Goal: Information Seeking & Learning: Learn about a topic

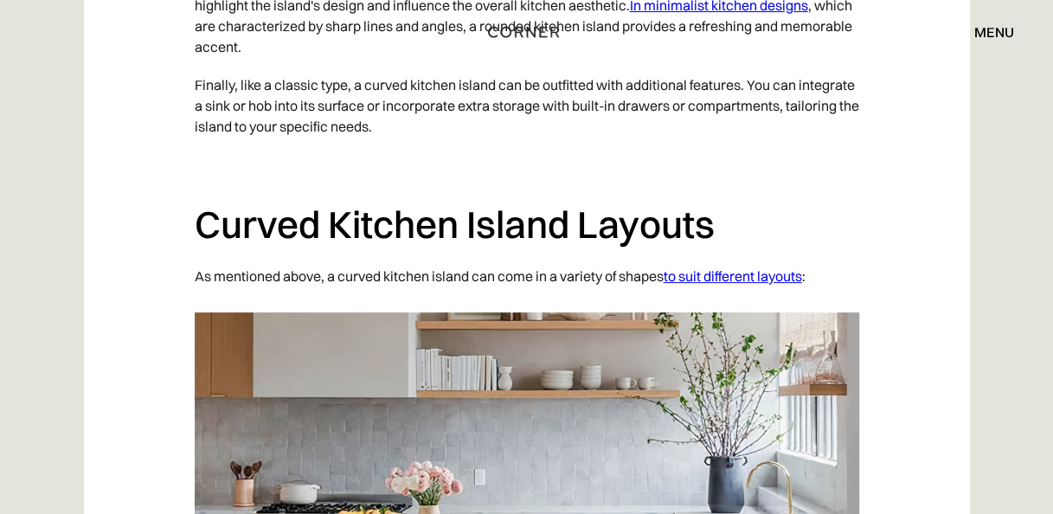
scroll to position [3303, 0]
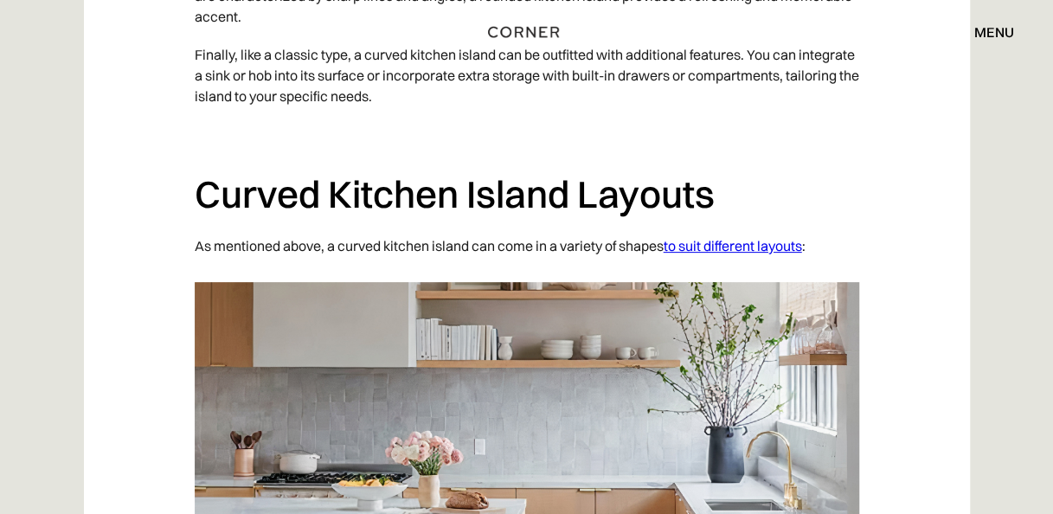
click at [796, 237] on link "to suit different layouts" at bounding box center [733, 245] width 138 height 17
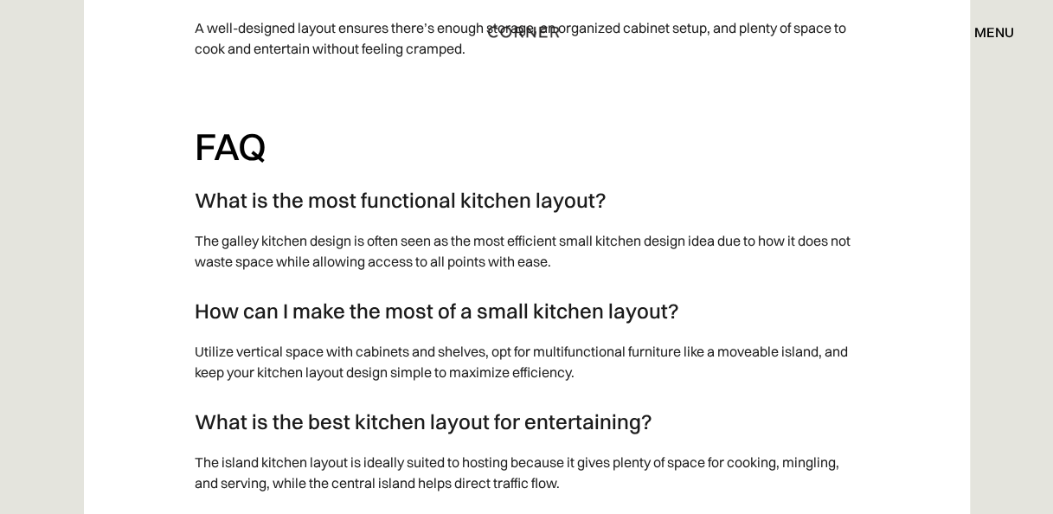
scroll to position [7097, 0]
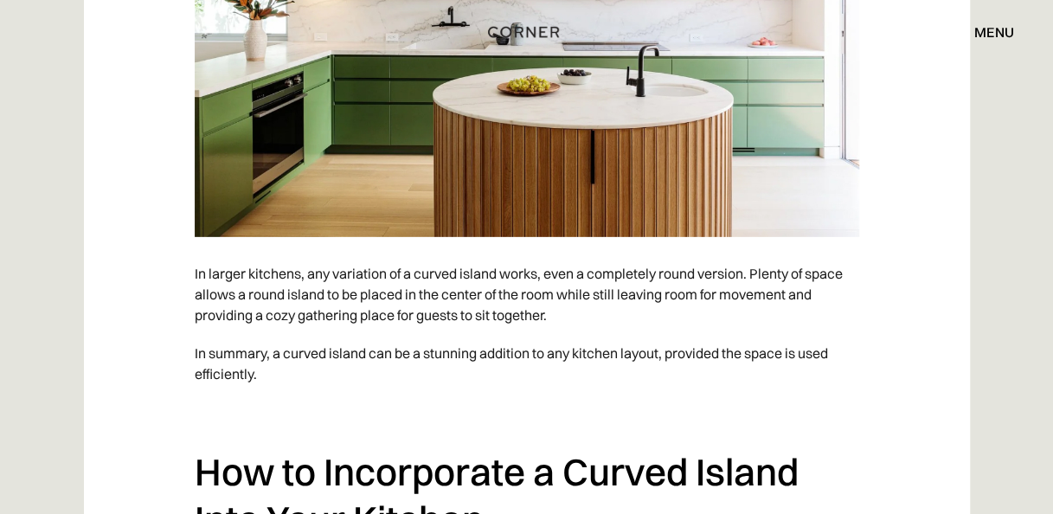
scroll to position [5694, 0]
